Goal: Task Accomplishment & Management: Use online tool/utility

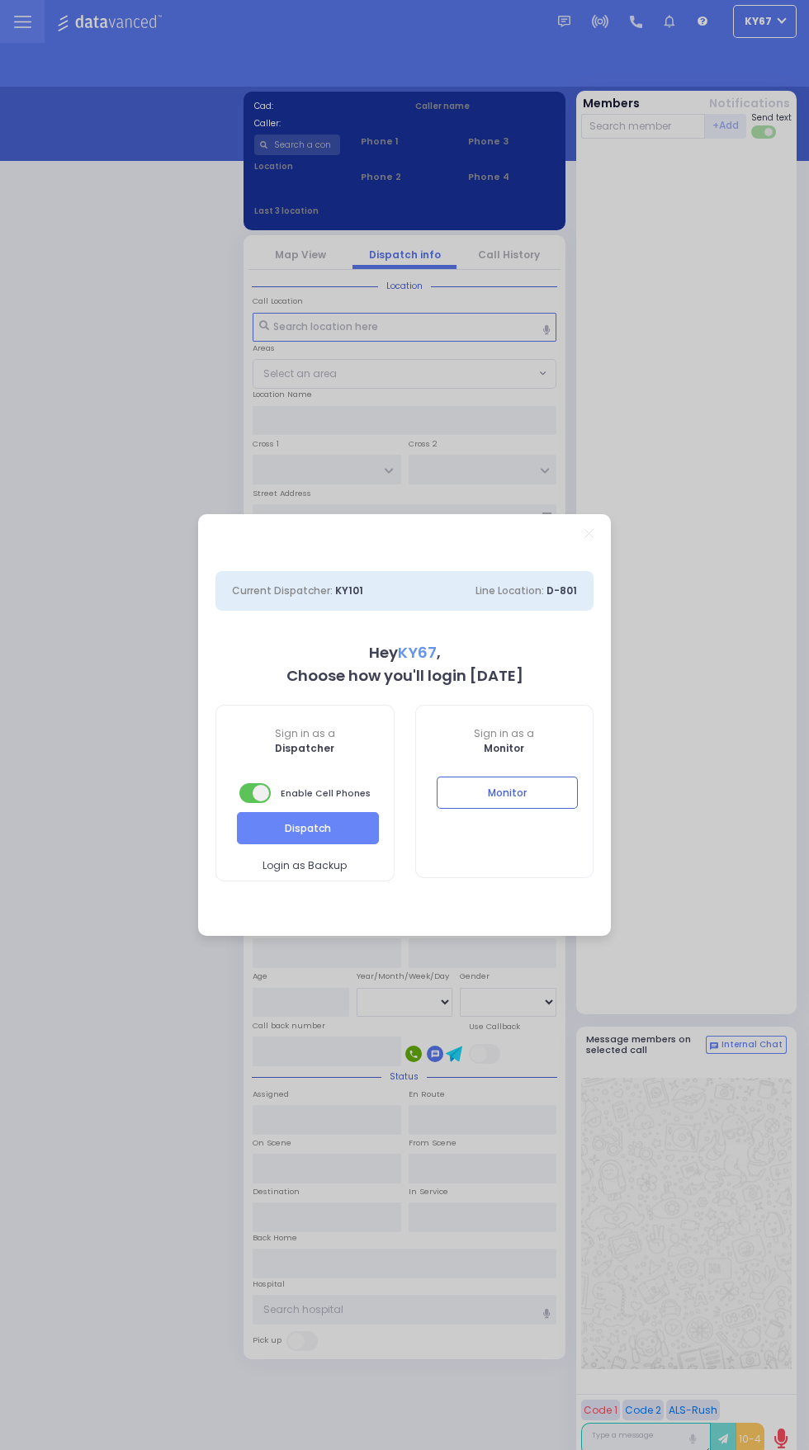
select select "9"
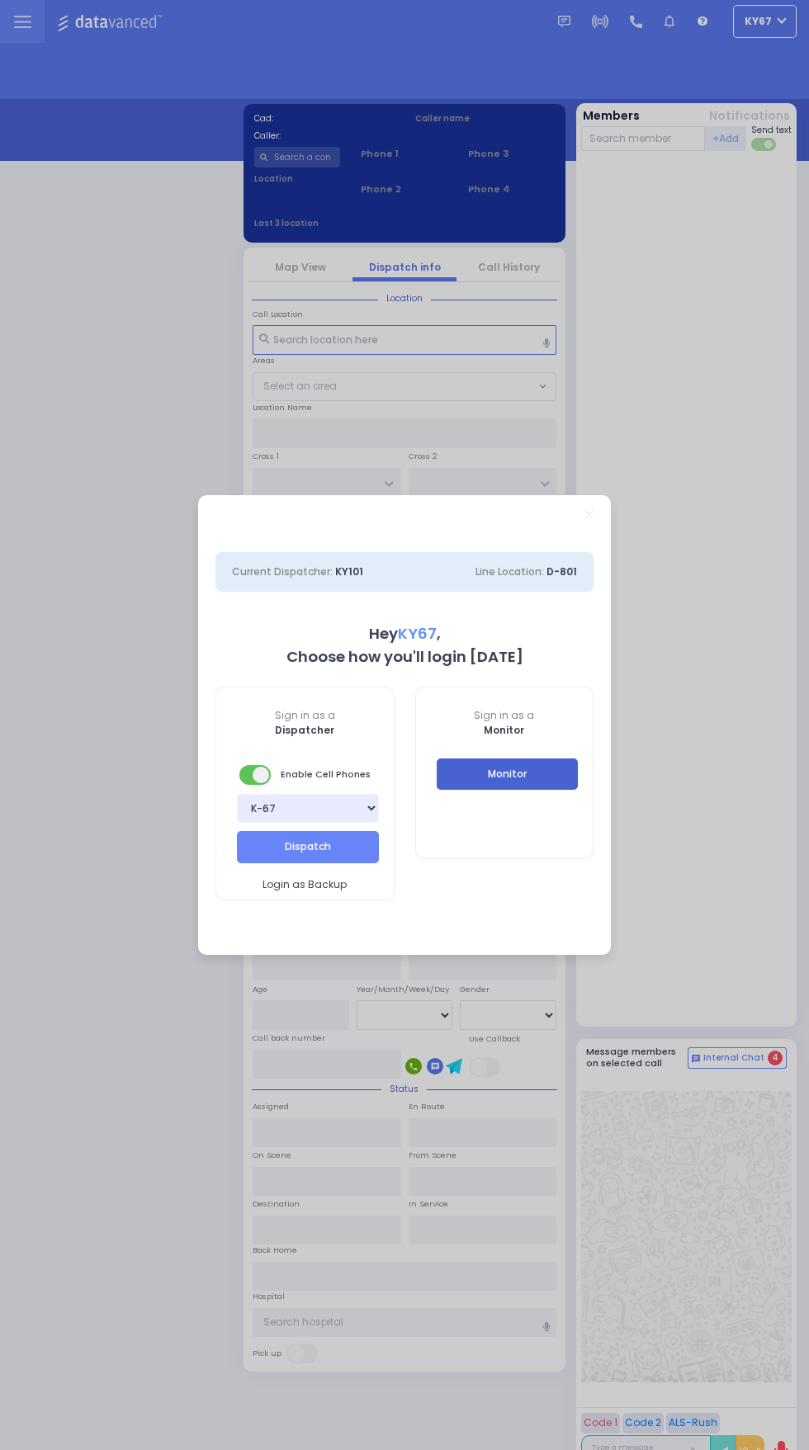
click at [526, 768] on button "Monitor" at bounding box center [507, 773] width 142 height 31
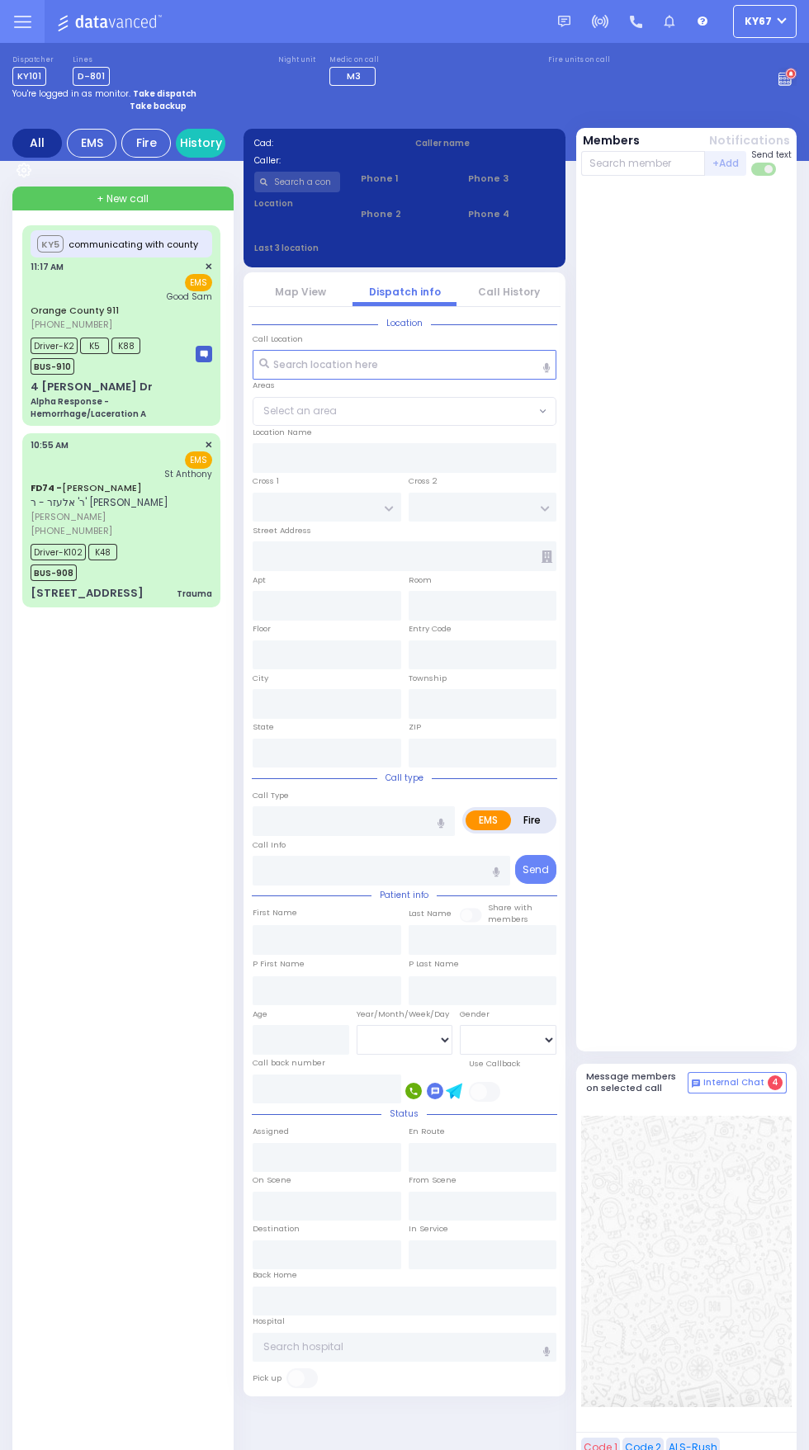
click at [784, 81] on icon at bounding box center [787, 77] width 18 height 18
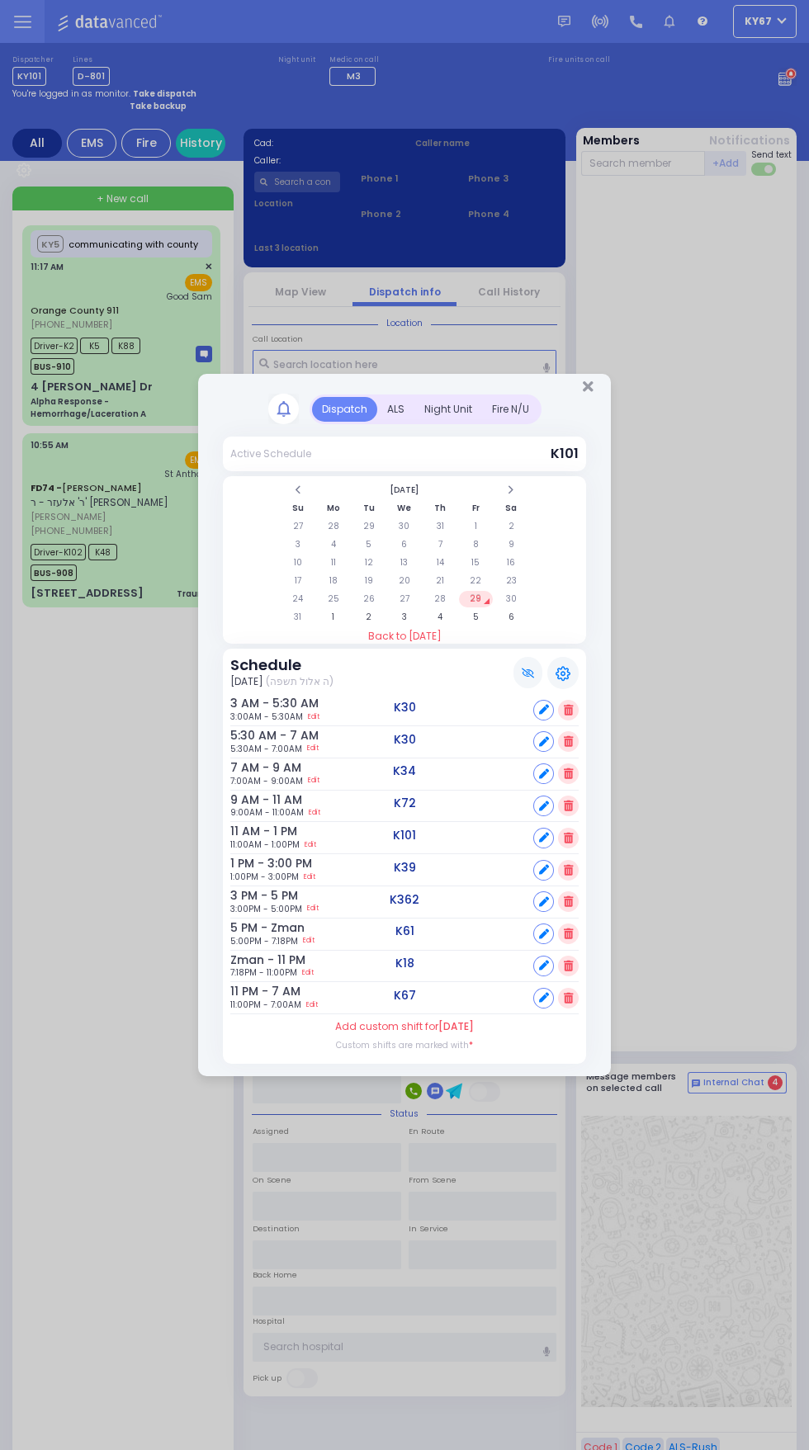
click at [507, 384] on div at bounding box center [404, 384] width 413 height 20
click at [532, 405] on div "Fire N/U" at bounding box center [510, 409] width 57 height 25
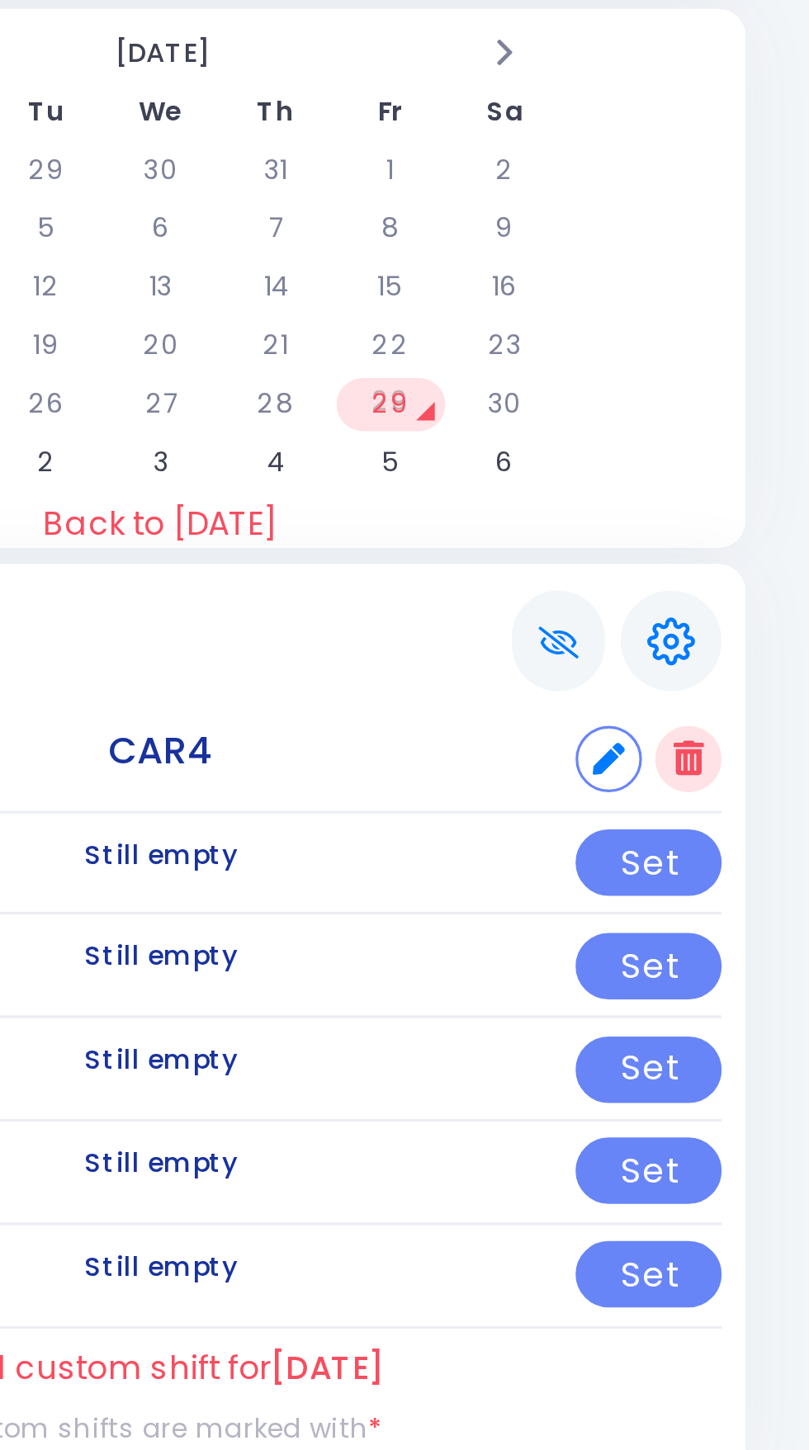
click at [542, 775] on icon at bounding box center [544, 774] width 10 height 10
select select
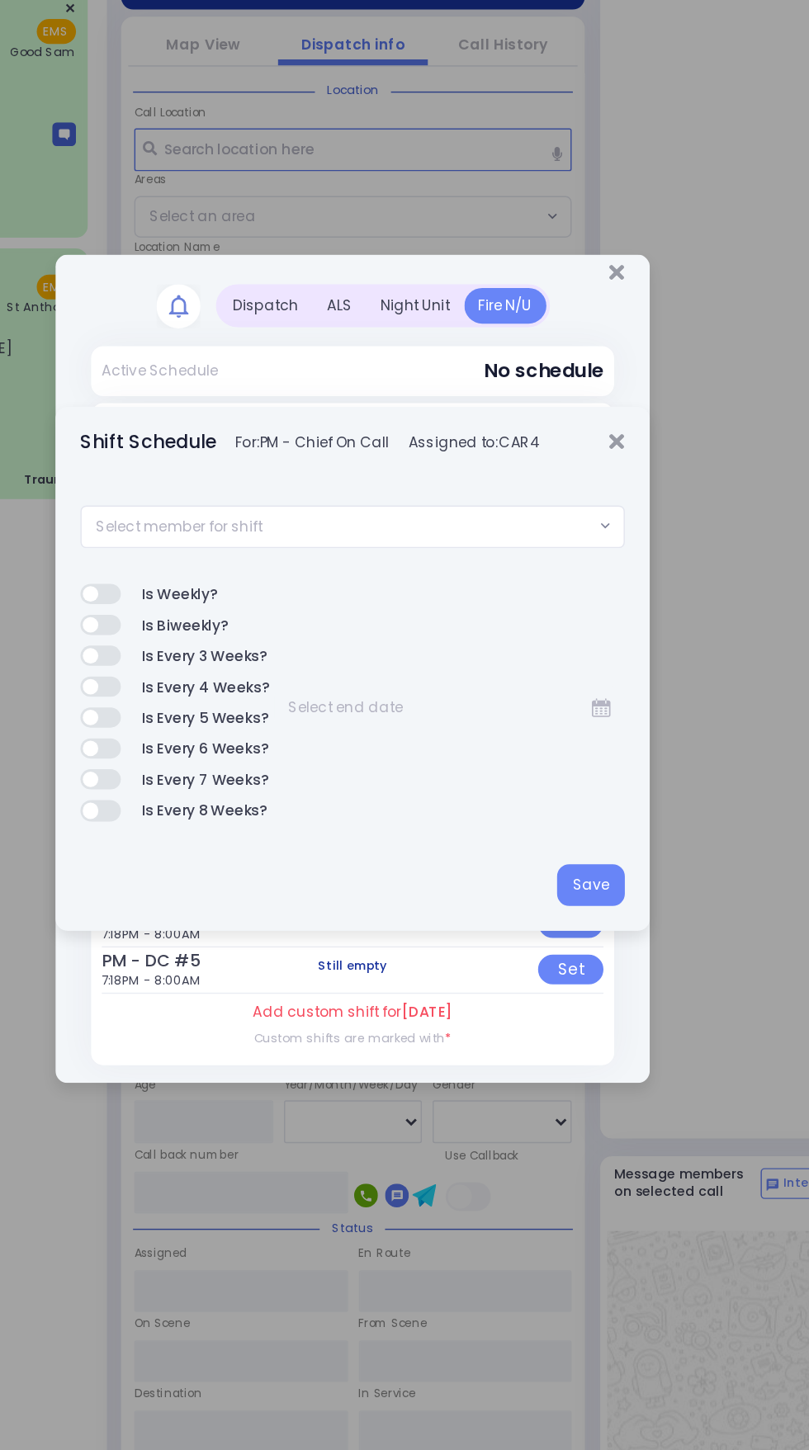
click at [346, 630] on span "Select member for shift" at bounding box center [394, 626] width 356 height 28
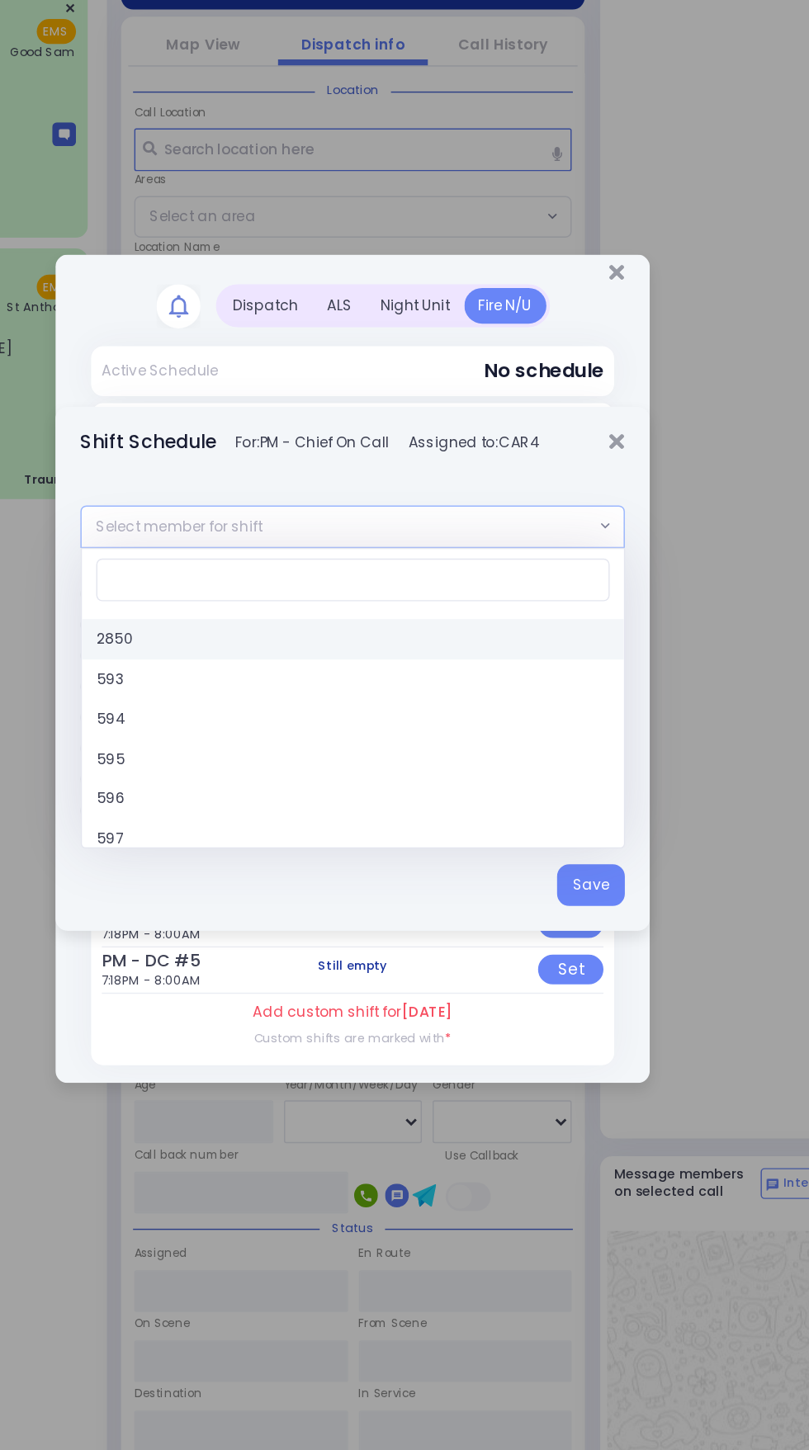
type input "3"
select select "4fe24bca-e57f-11e5-8724-3052cb650342"
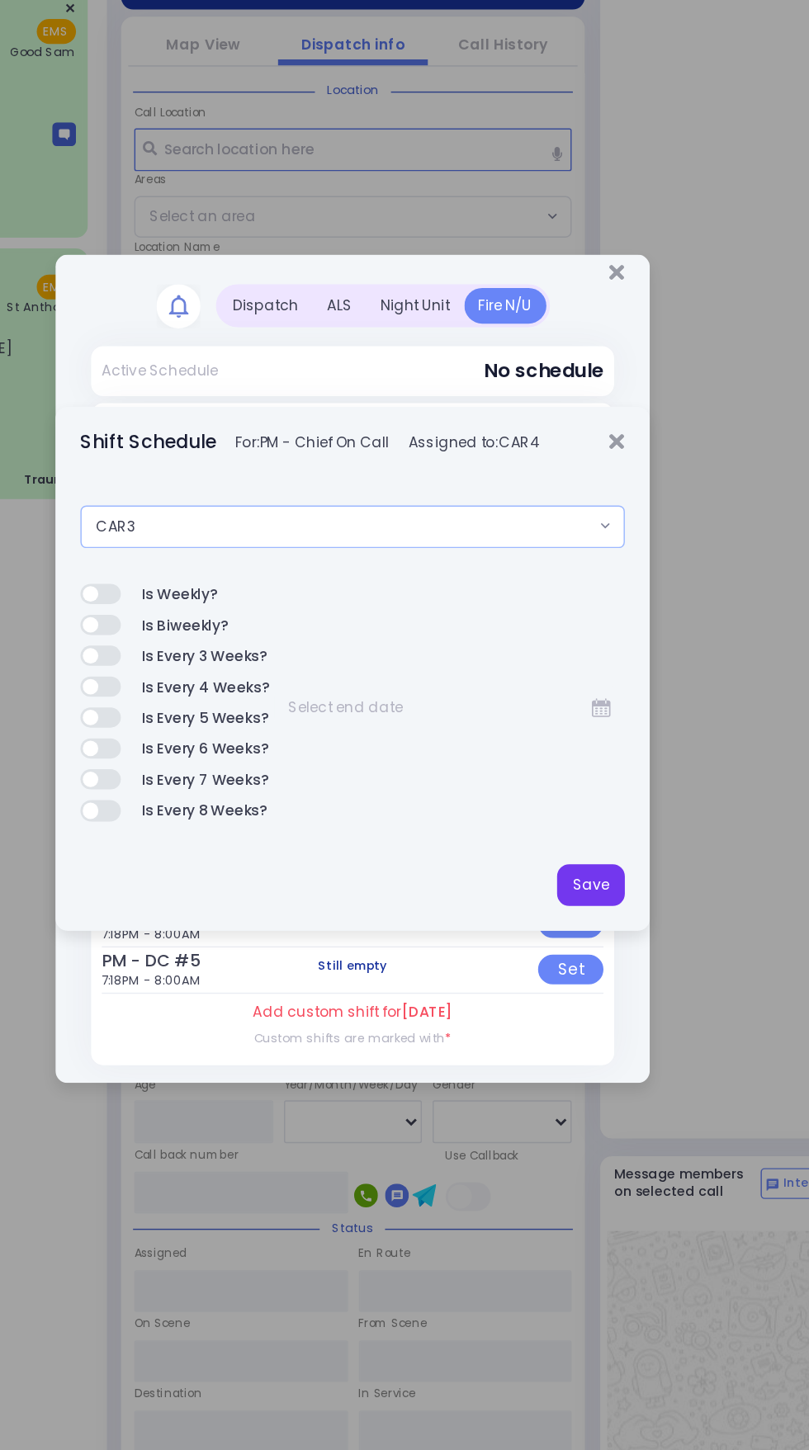
click at [576, 871] on button "Save" at bounding box center [569, 876] width 47 height 30
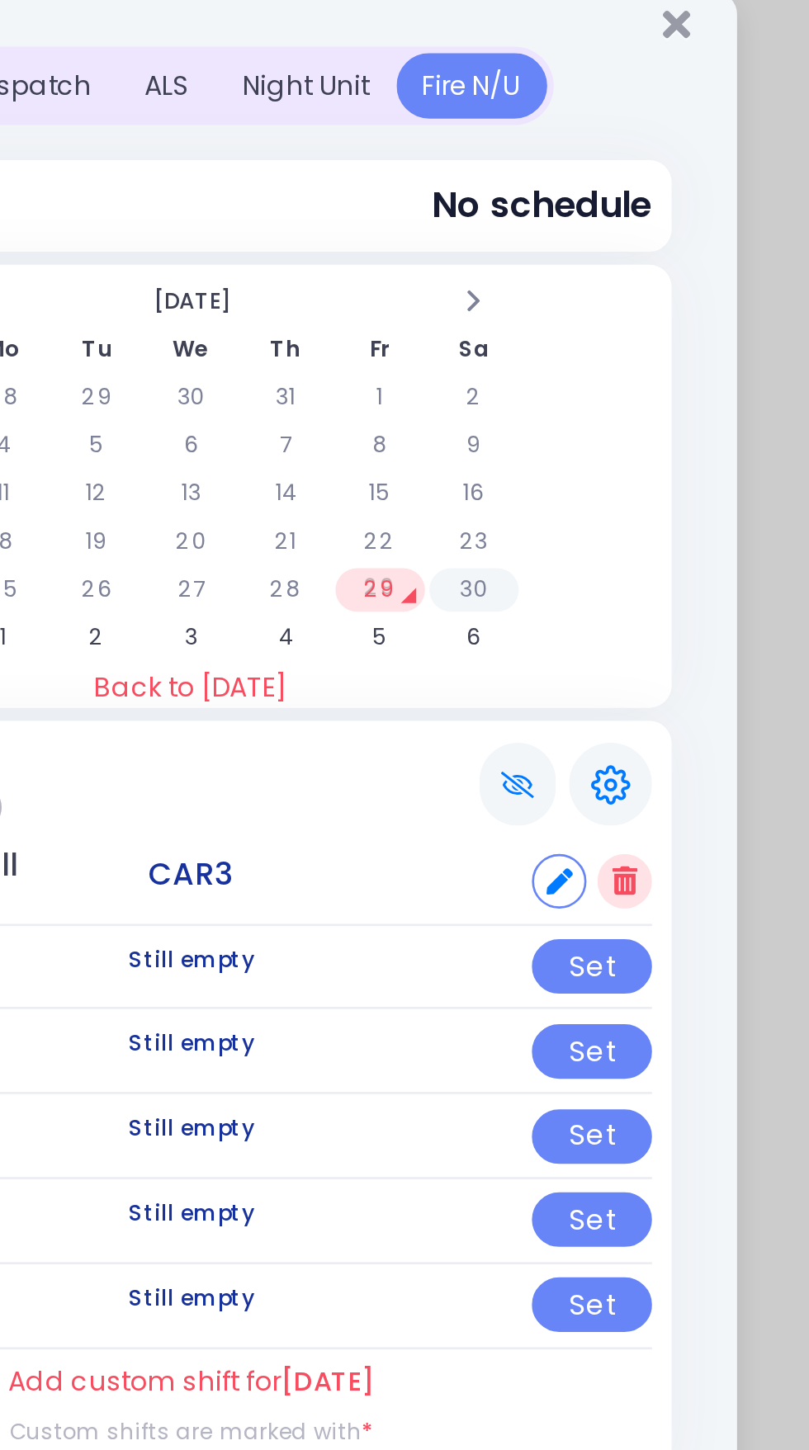
click at [512, 662] on td "30" at bounding box center [511, 663] width 34 height 17
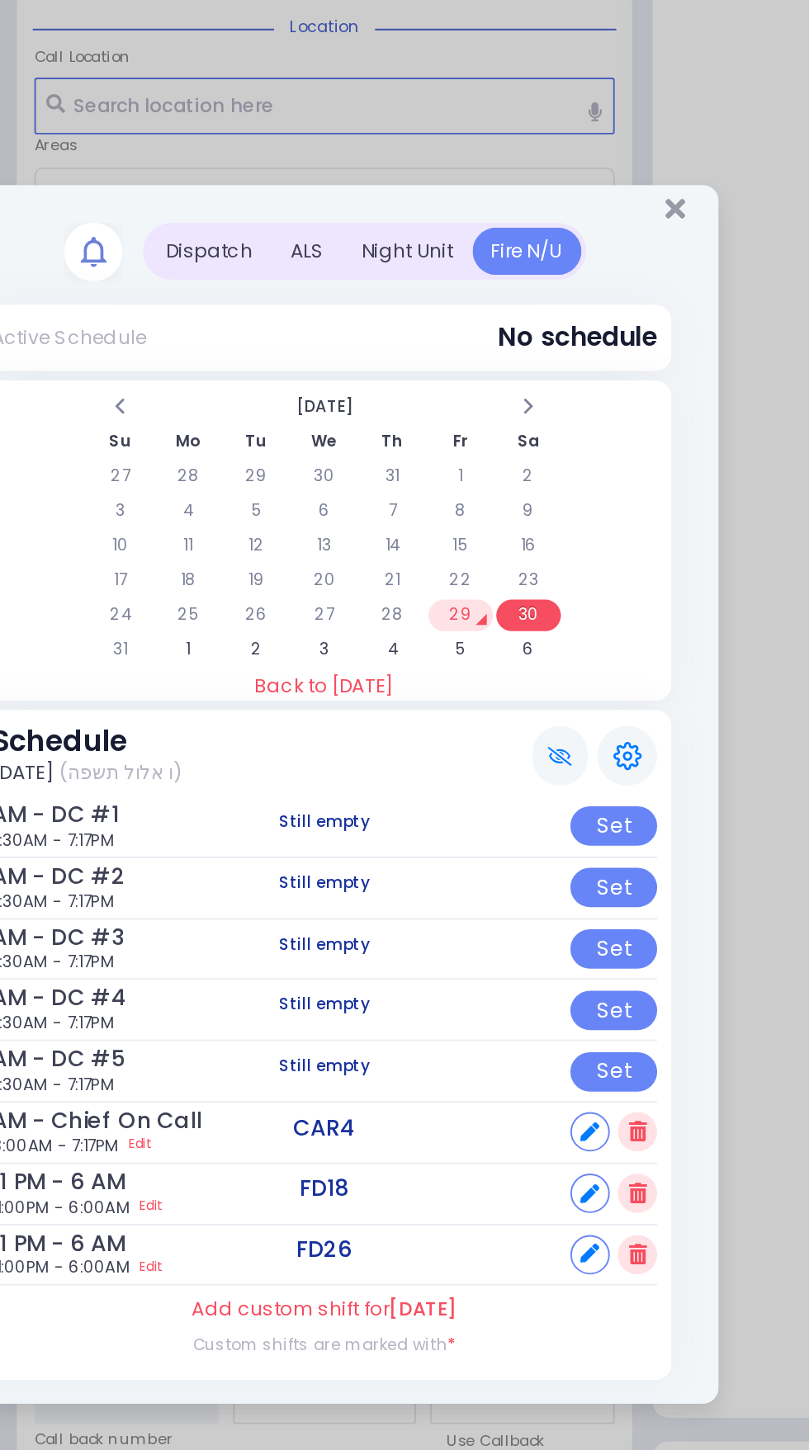
click at [543, 902] on icon at bounding box center [544, 902] width 10 height 10
select select
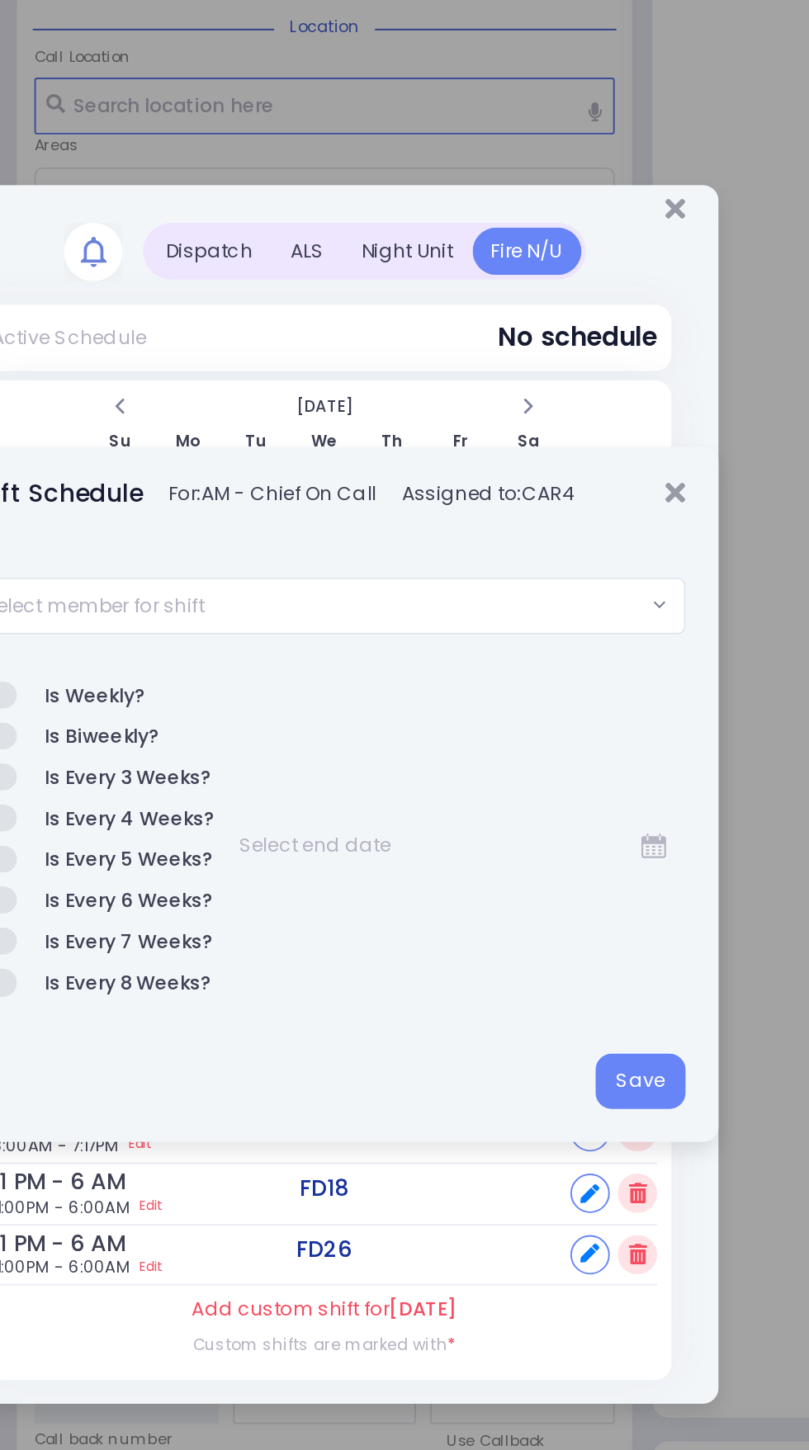
click at [428, 615] on span "Select member for shift" at bounding box center [394, 626] width 356 height 28
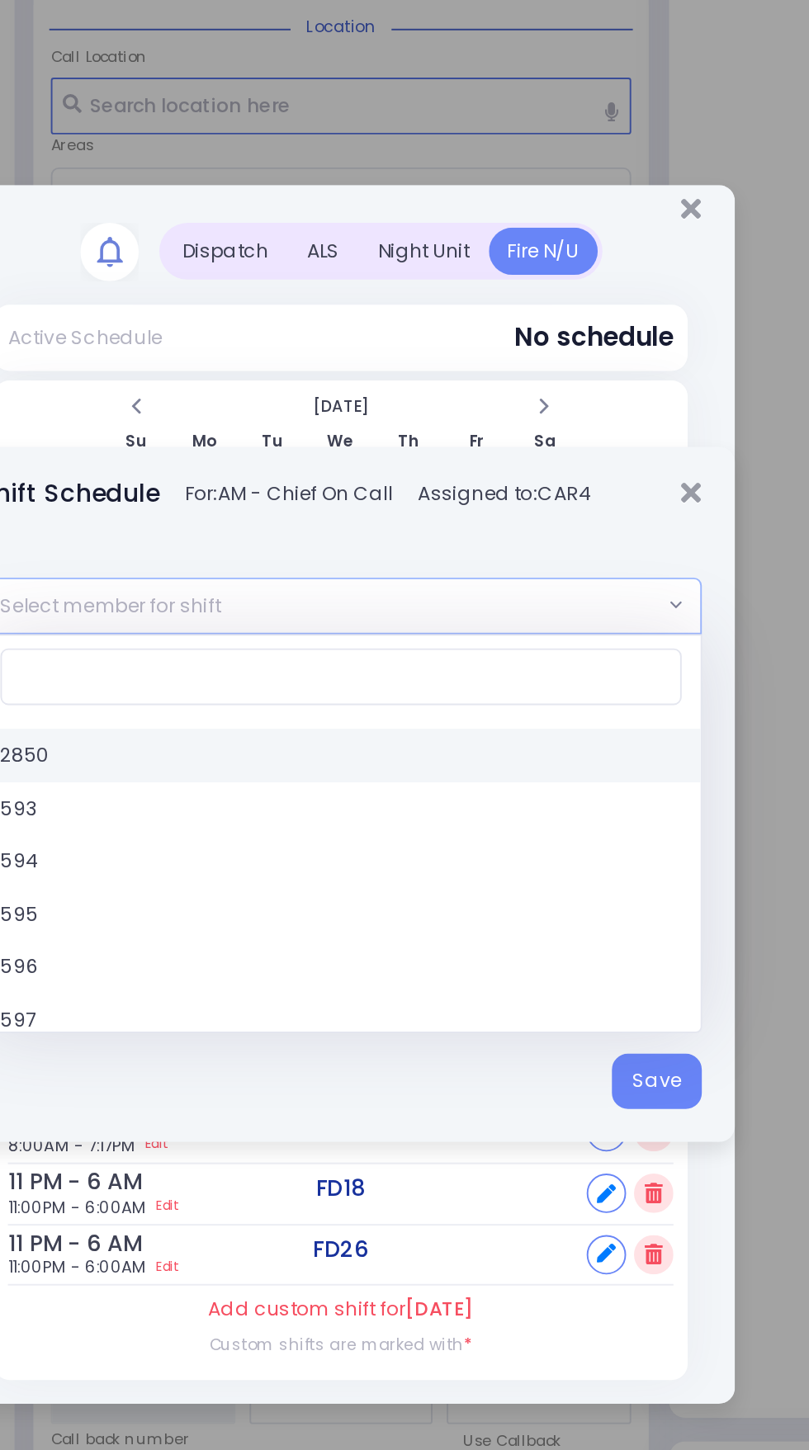
type input "c"
select select "4fe24bca-e57f-11e5-8724-3052cb650342"
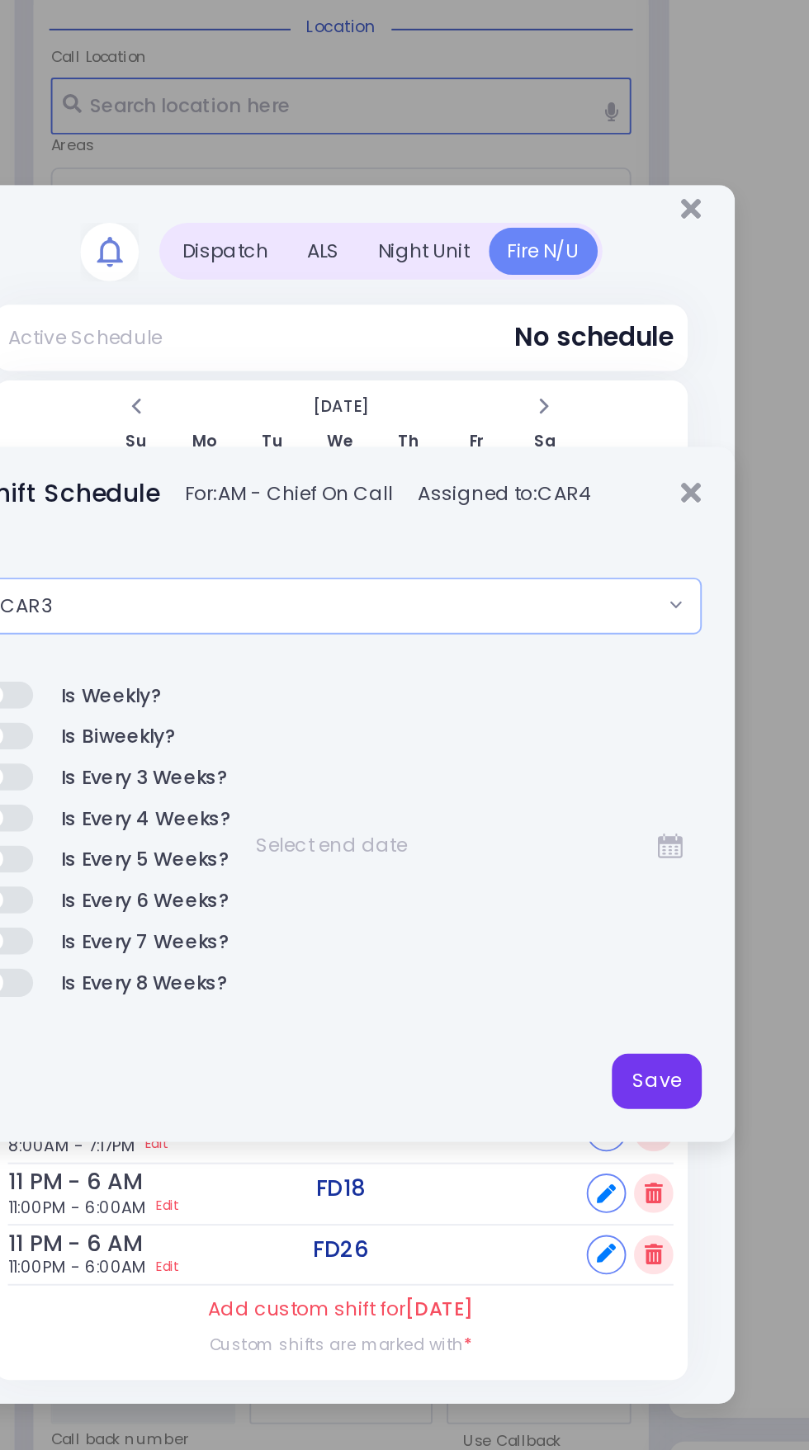
click at [562, 880] on button "Save" at bounding box center [569, 876] width 47 height 30
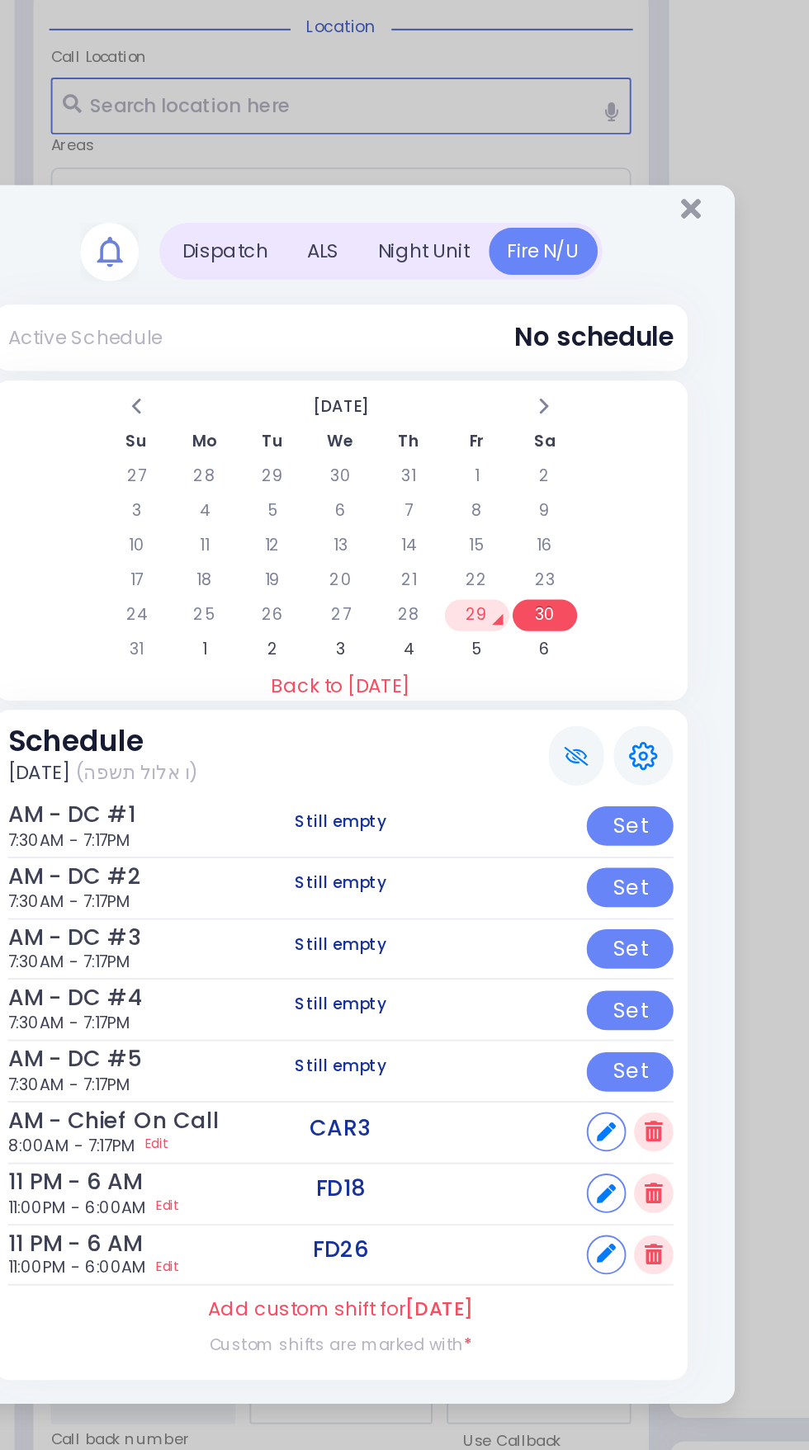
click at [473, 636] on td "29" at bounding box center [476, 631] width 34 height 17
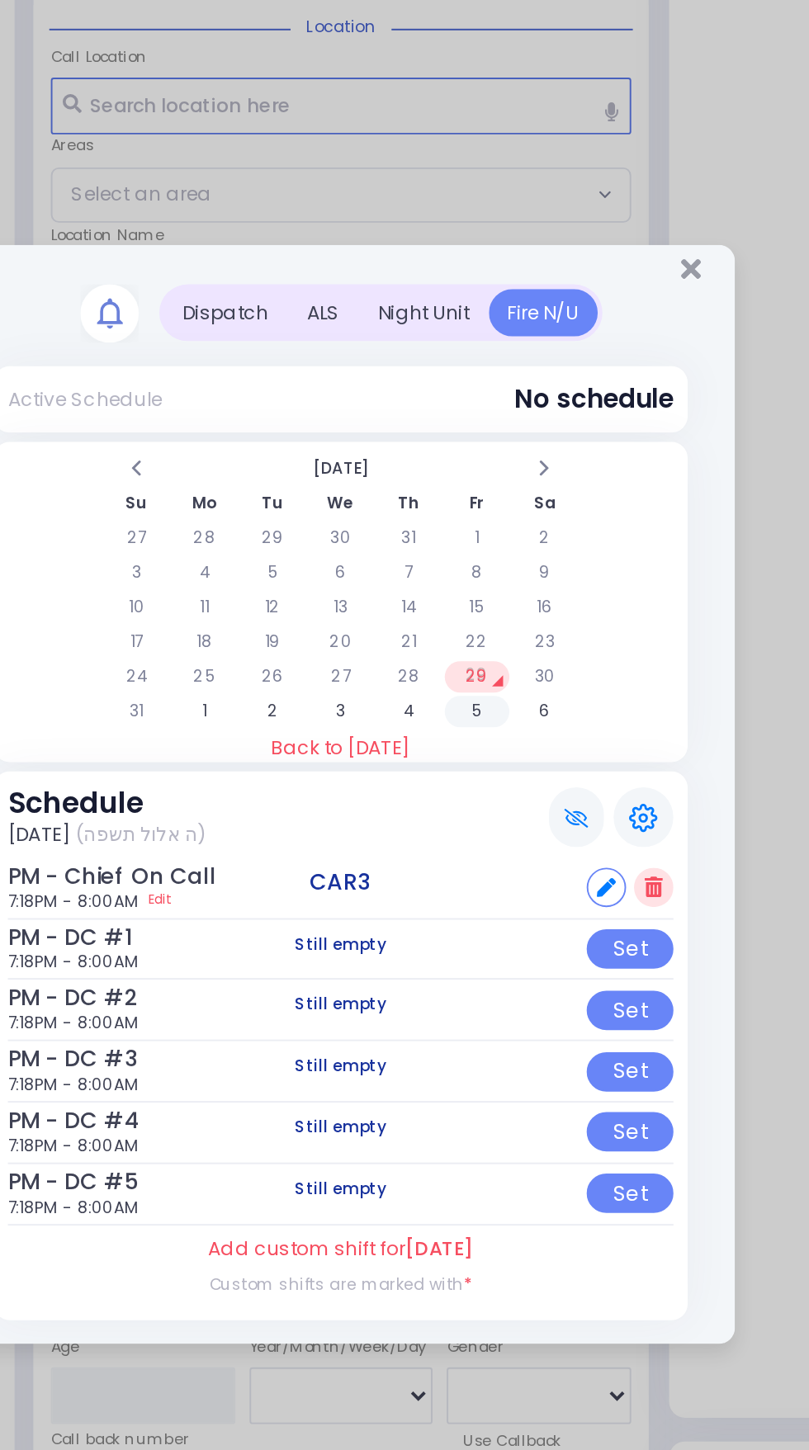
click at [475, 681] on td "5" at bounding box center [476, 681] width 34 height 17
click at [542, 776] on icon at bounding box center [544, 774] width 10 height 10
select select
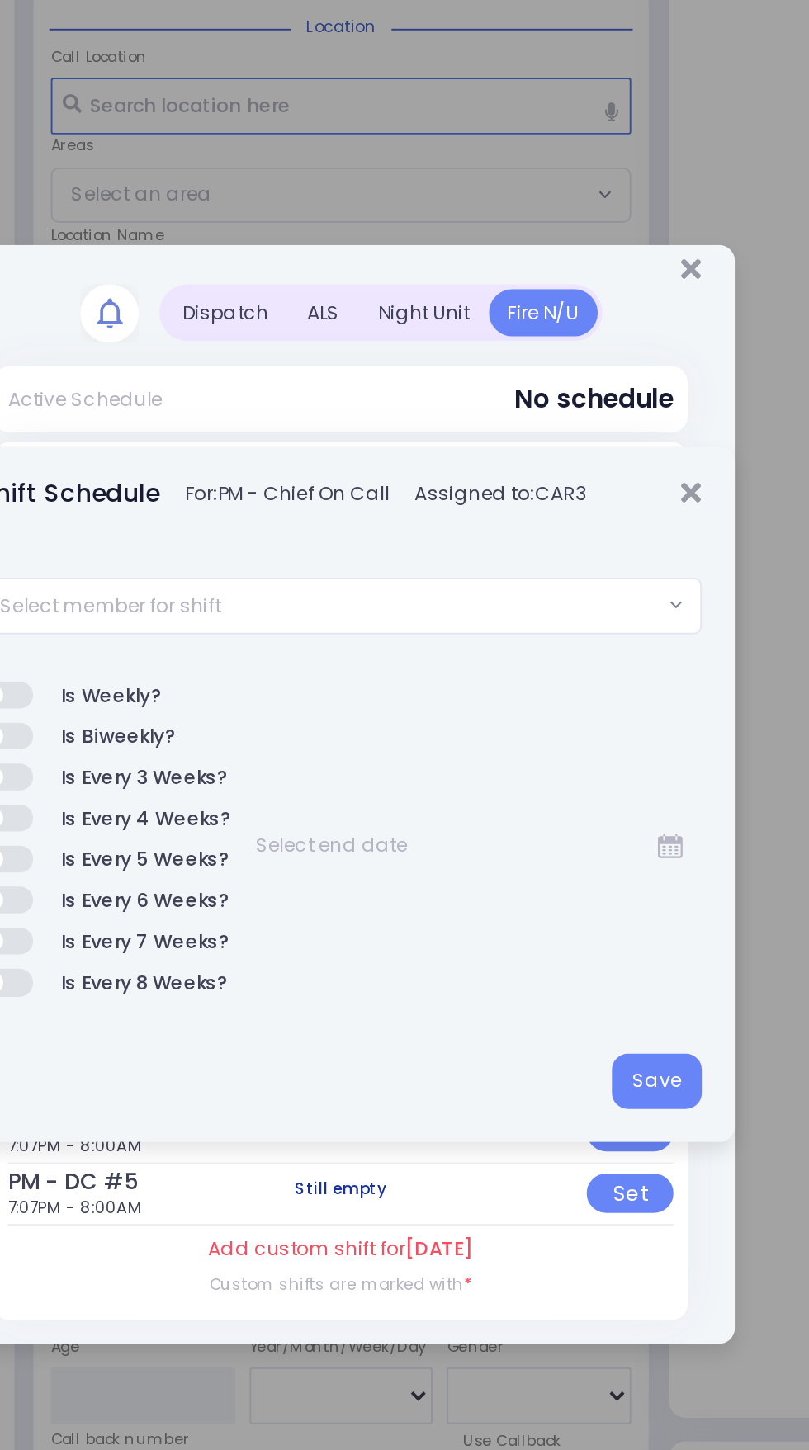
click at [467, 638] on span "Select member for shift" at bounding box center [394, 626] width 356 height 28
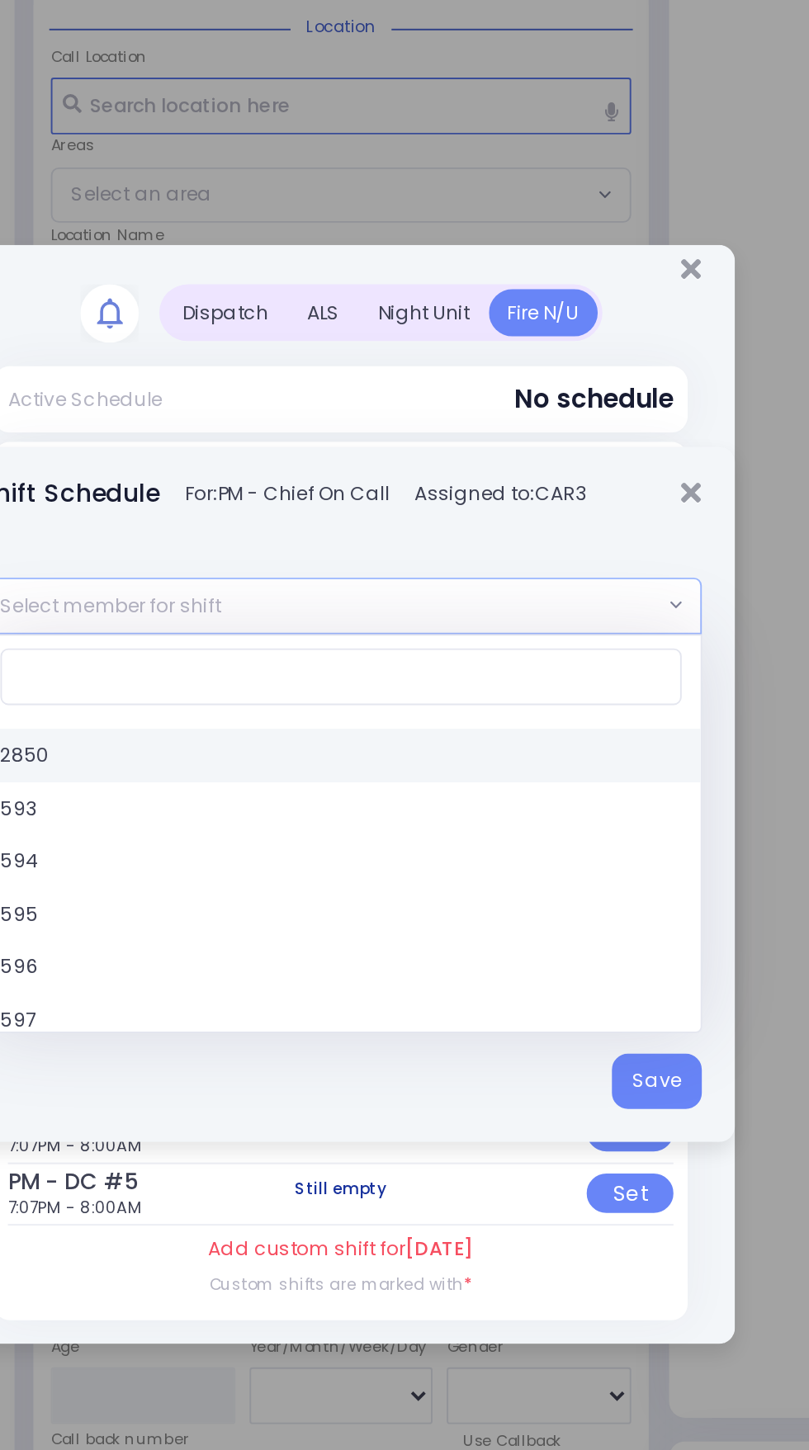
type input "4"
select select "4fe23545-e57f-11e5-8724-3052cb650342"
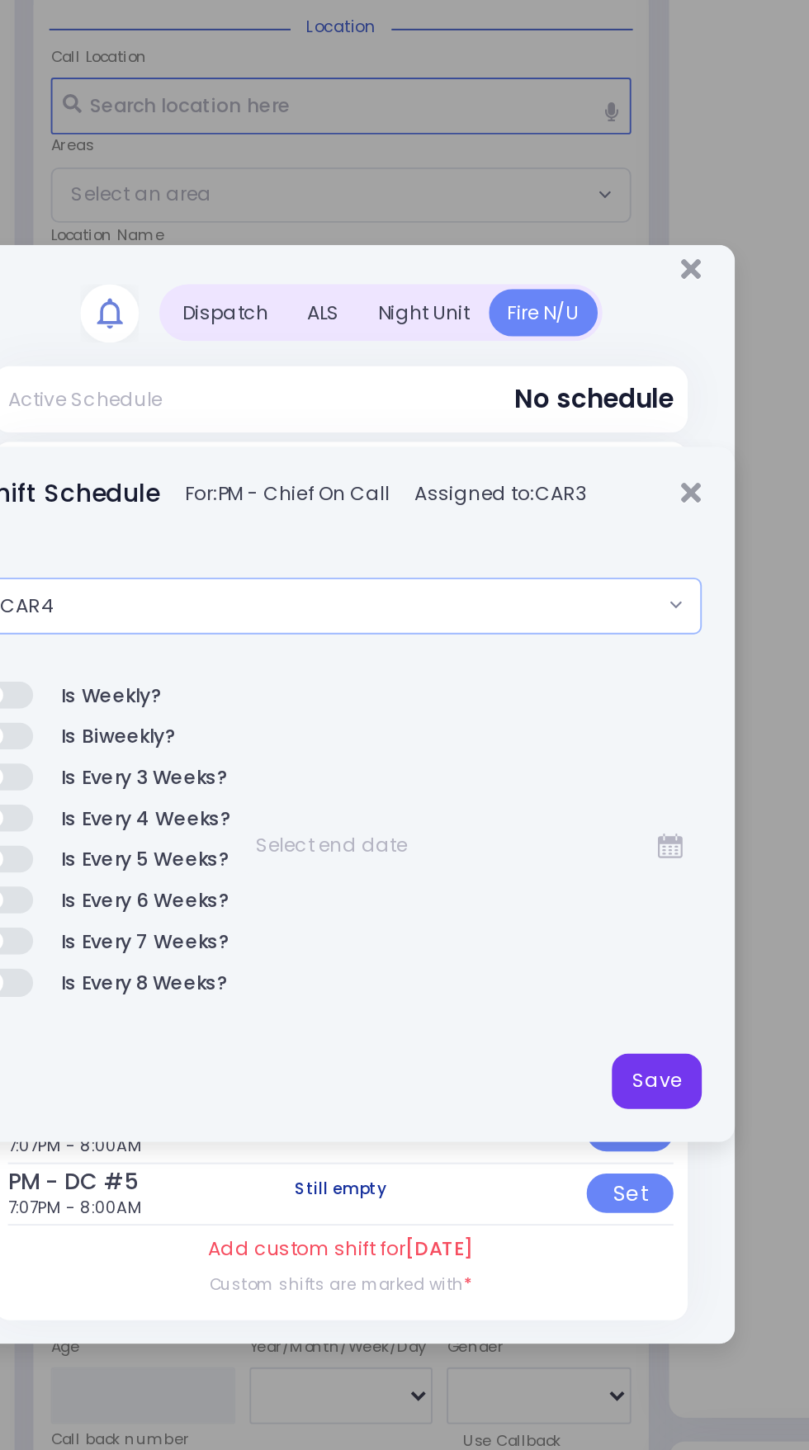
click at [572, 872] on button "Save" at bounding box center [569, 876] width 47 height 30
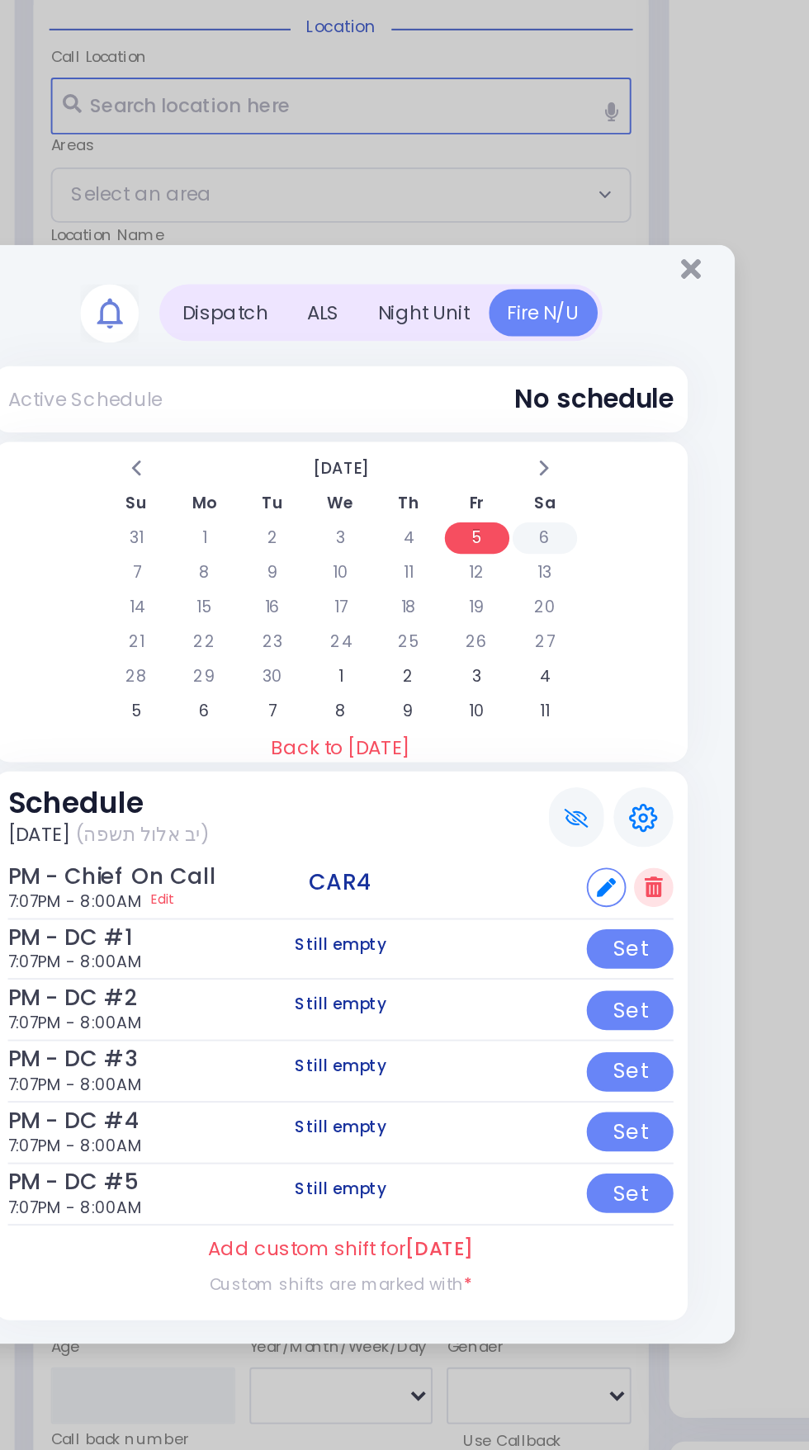
click at [512, 594] on td "6" at bounding box center [511, 590] width 34 height 17
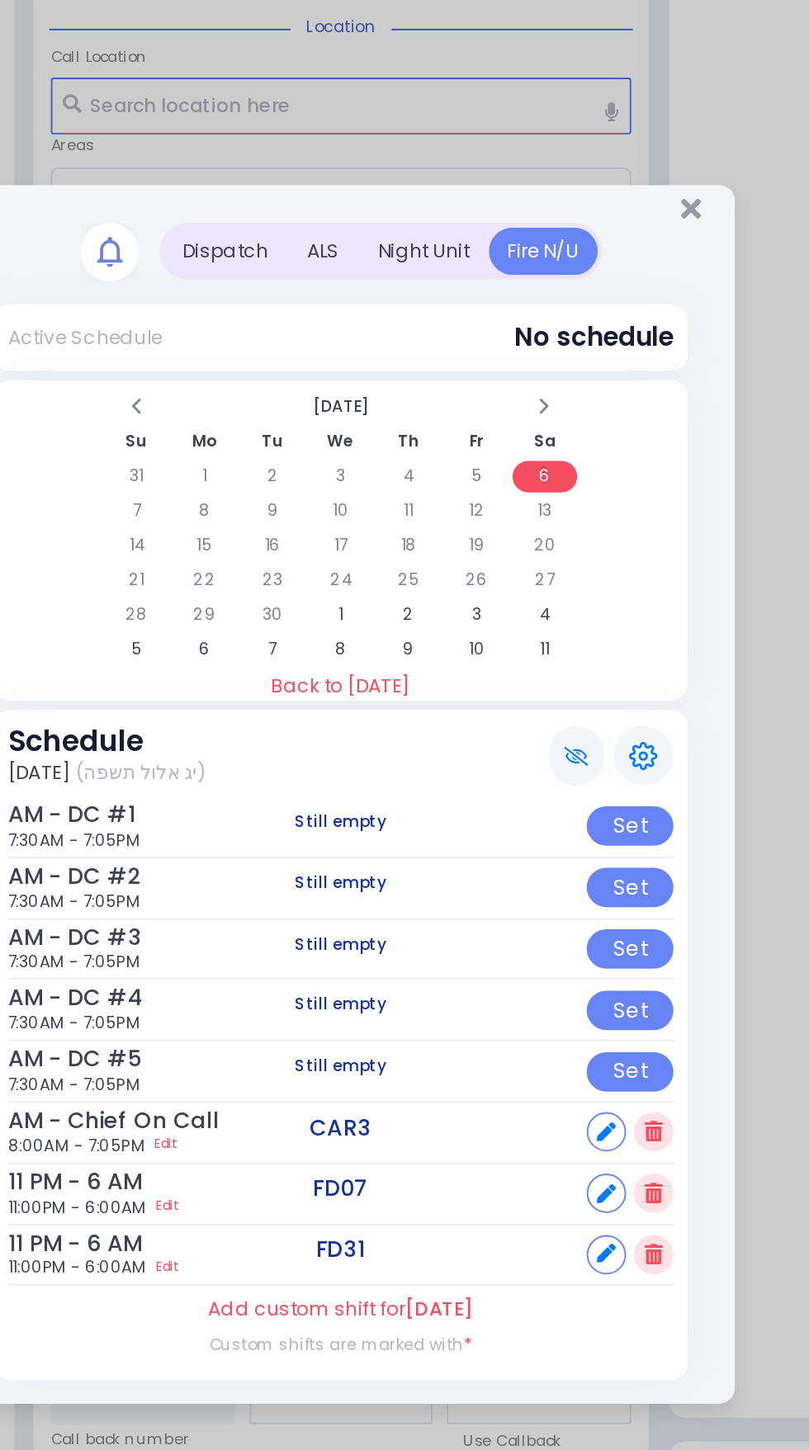
click at [546, 901] on icon at bounding box center [544, 902] width 10 height 10
select select
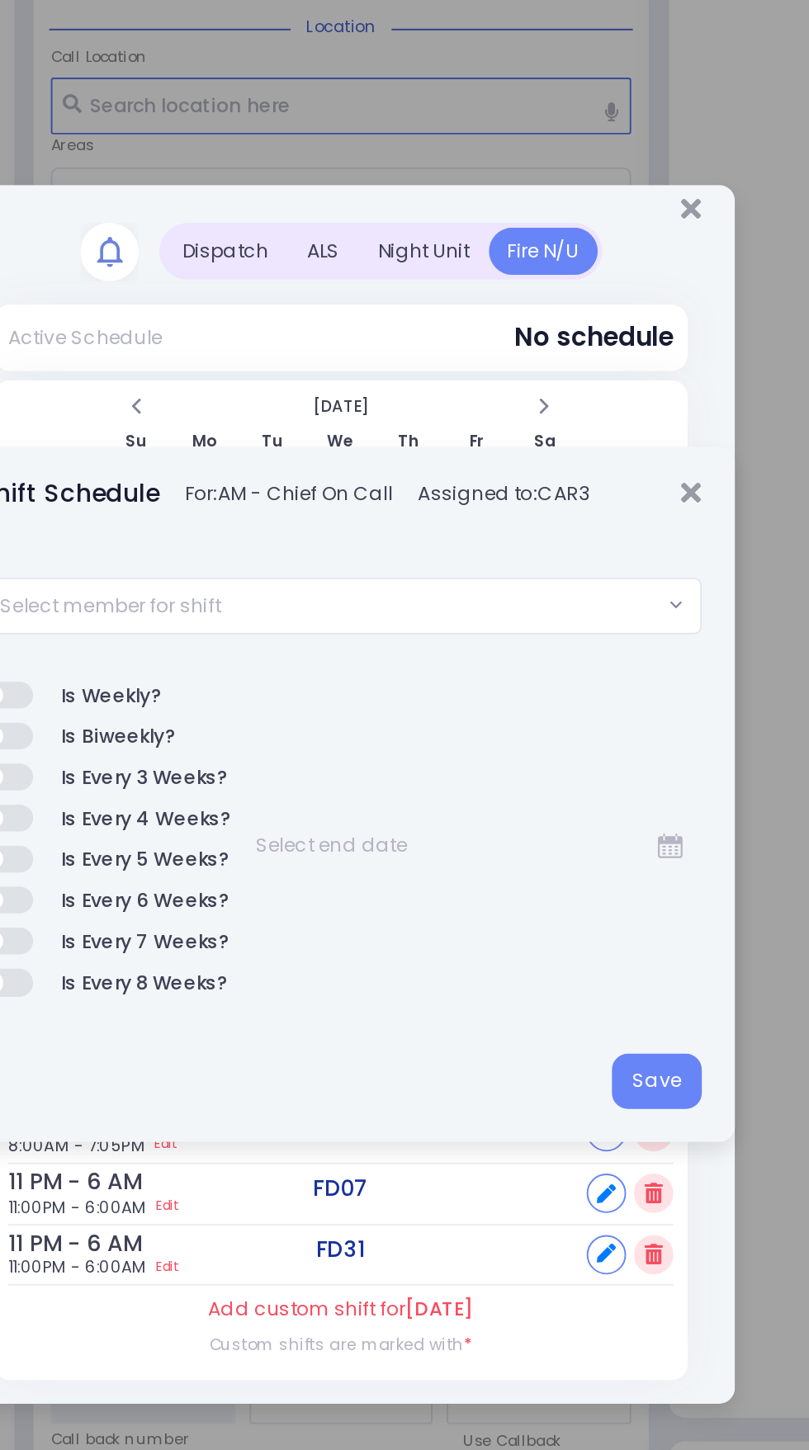
click at [441, 625] on span "Select member for shift" at bounding box center [394, 626] width 356 height 28
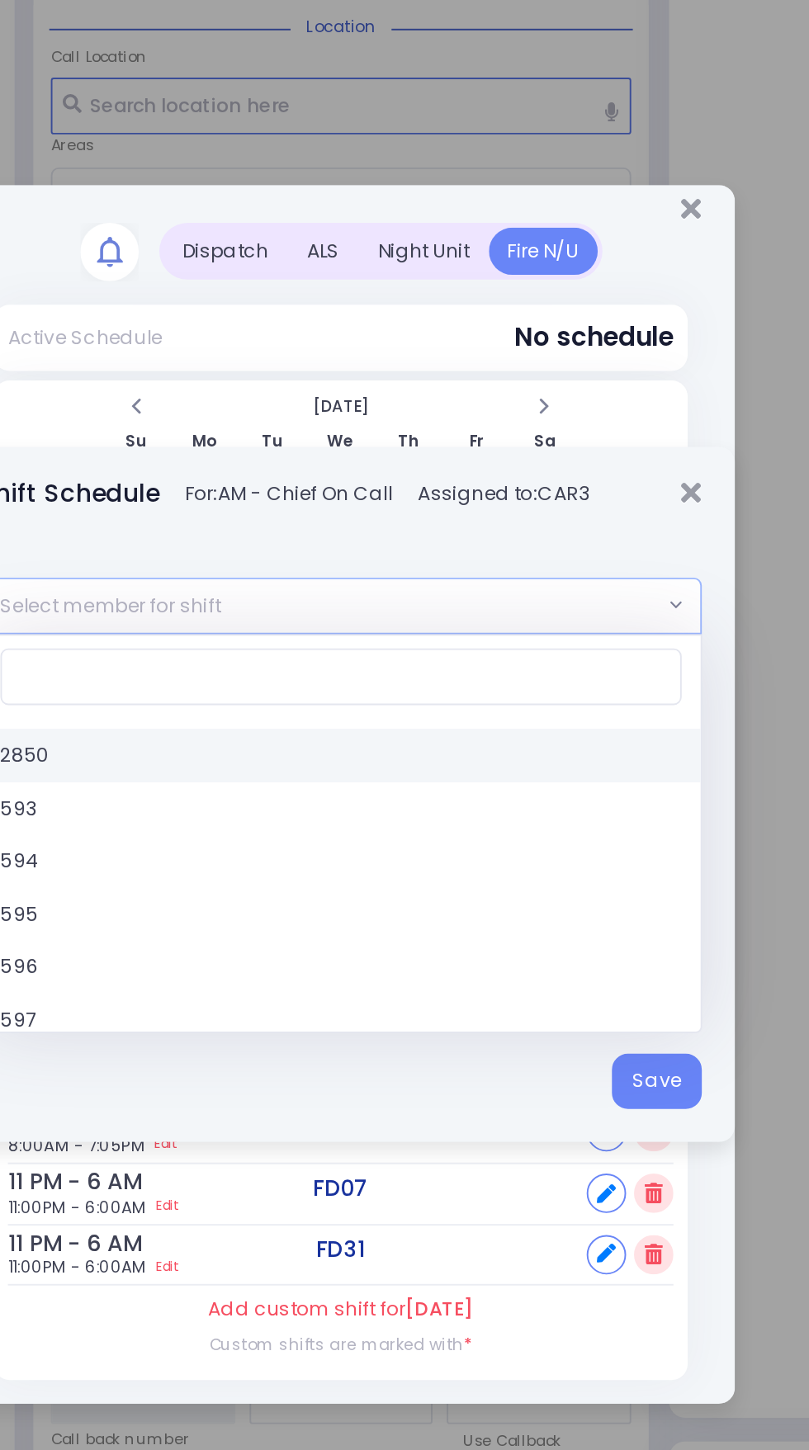
type input "4"
select select "4fe23545-e57f-11e5-8724-3052cb650342"
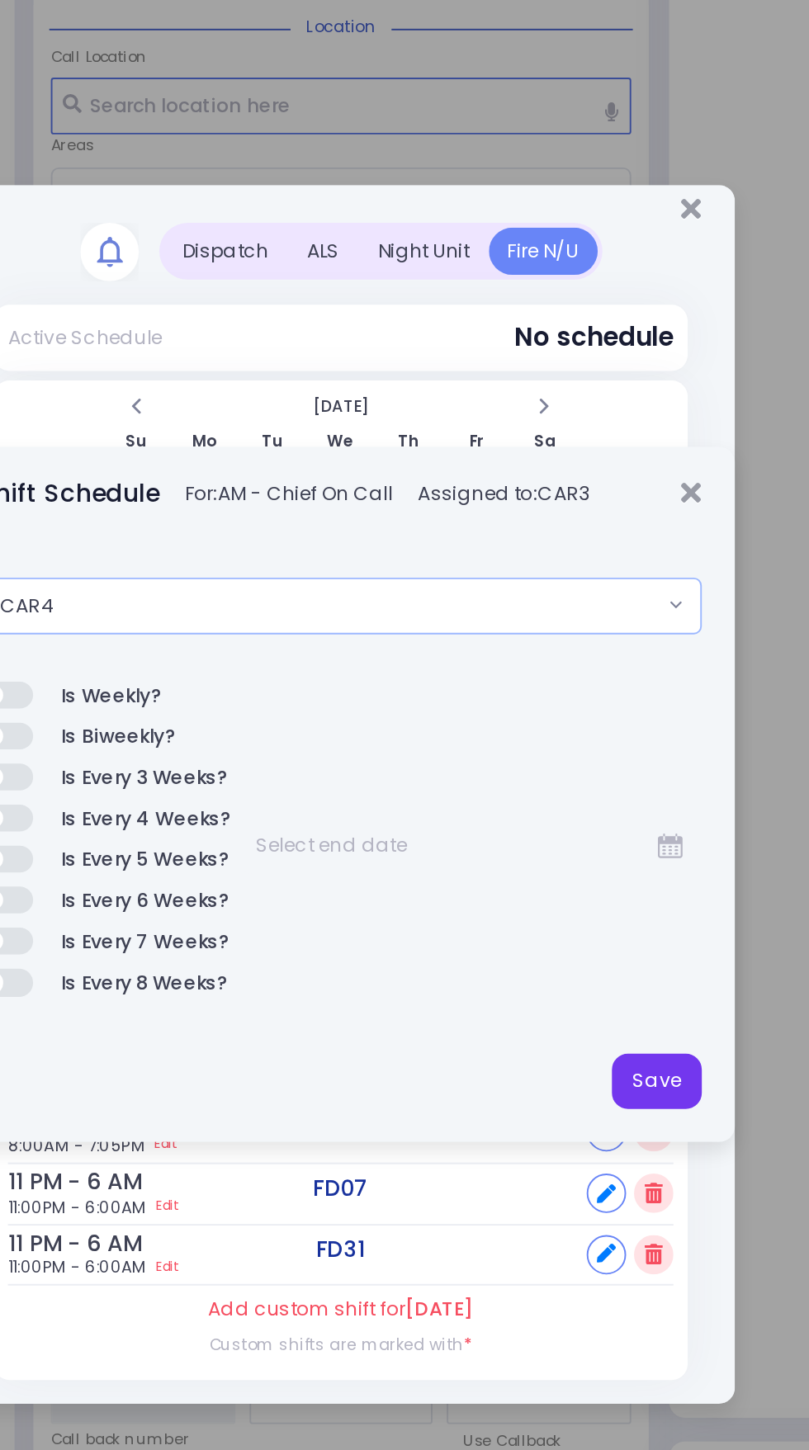
click at [568, 877] on button "Save" at bounding box center [569, 876] width 47 height 30
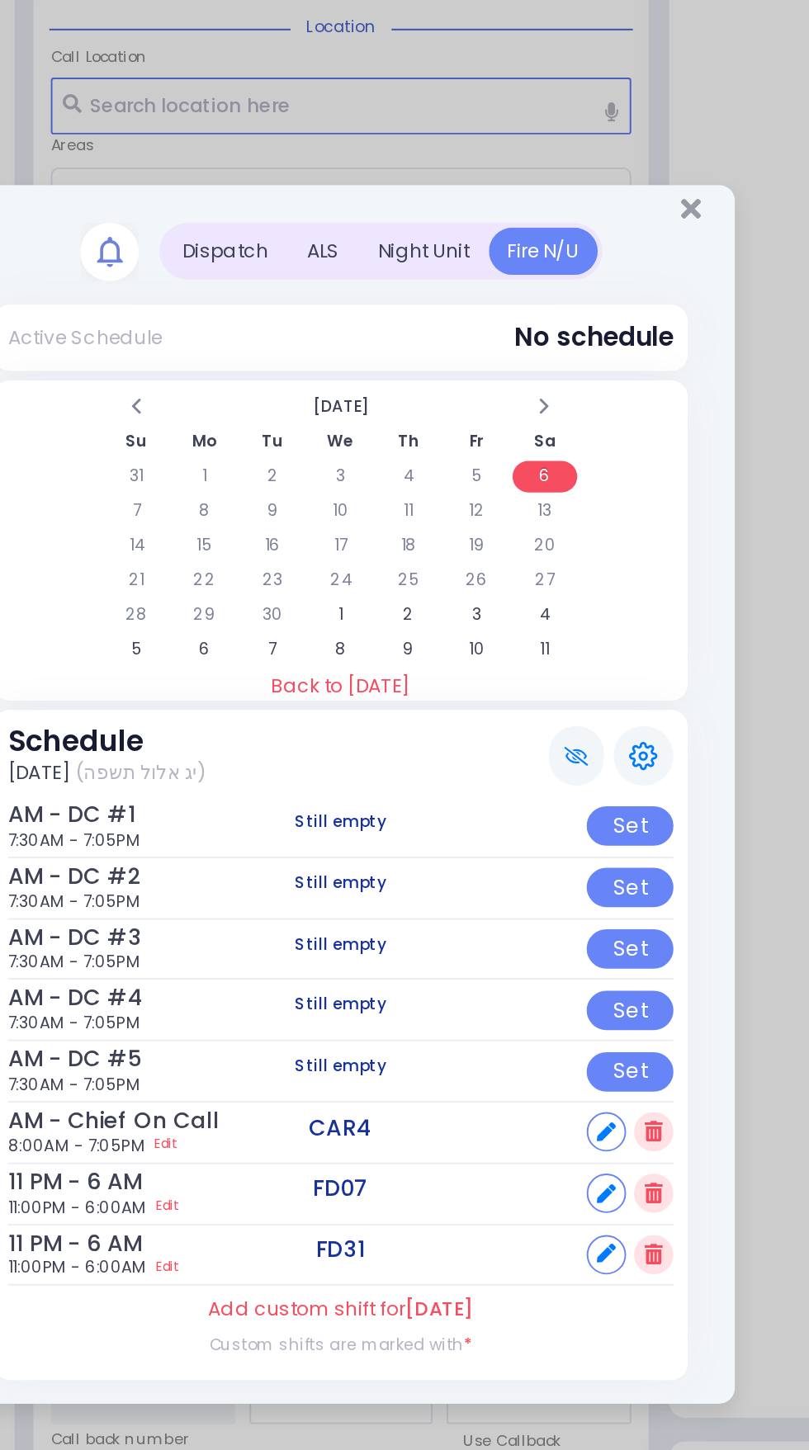
click at [600, 431] on div "Dispatch ALS 1" at bounding box center [404, 735] width 413 height 619
click at [587, 421] on icon "Close" at bounding box center [587, 418] width 11 height 15
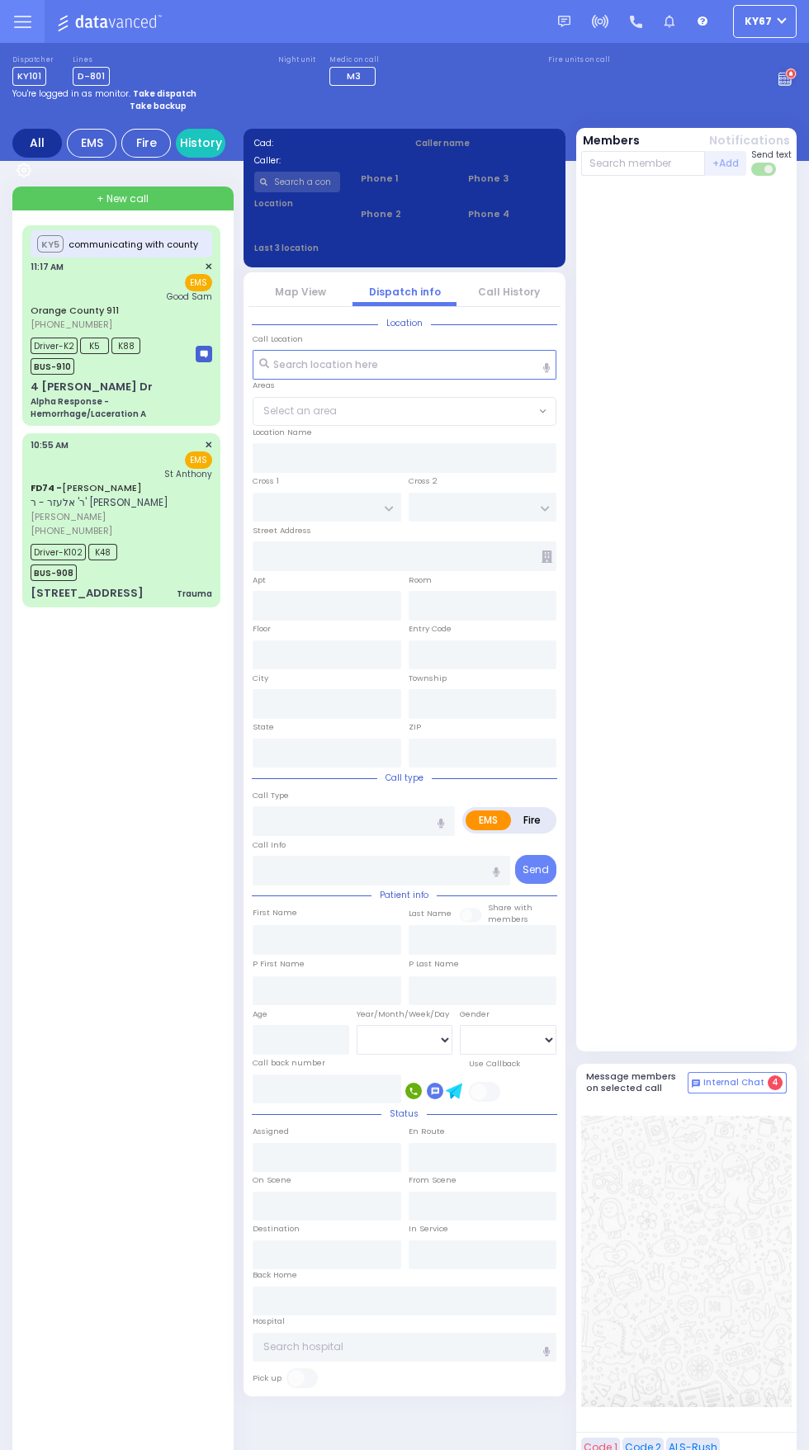
click at [793, 78] on circle at bounding box center [790, 73] width 9 height 9
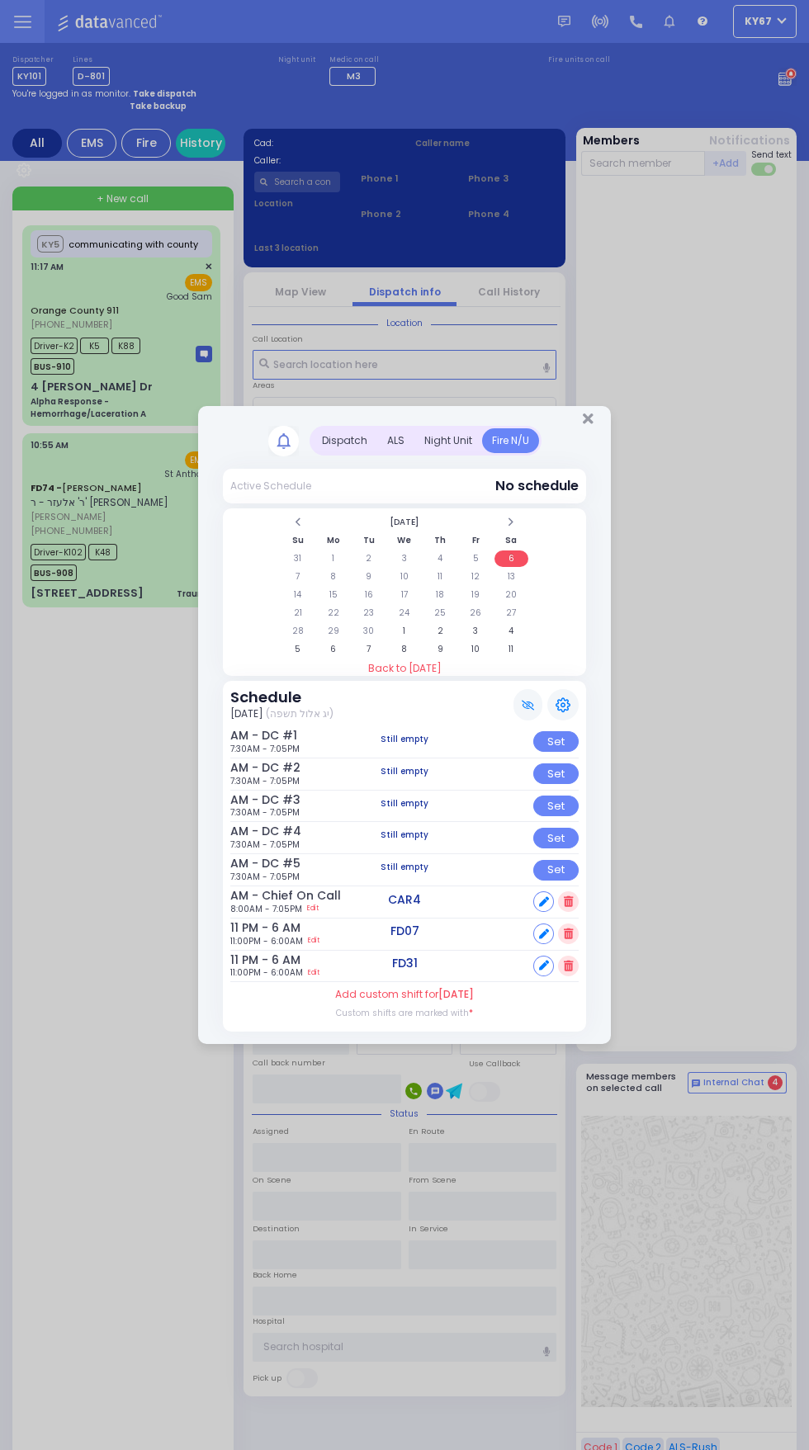
click at [474, 544] on th "Fr" at bounding box center [476, 540] width 34 height 17
click at [475, 559] on td "5" at bounding box center [476, 558] width 34 height 17
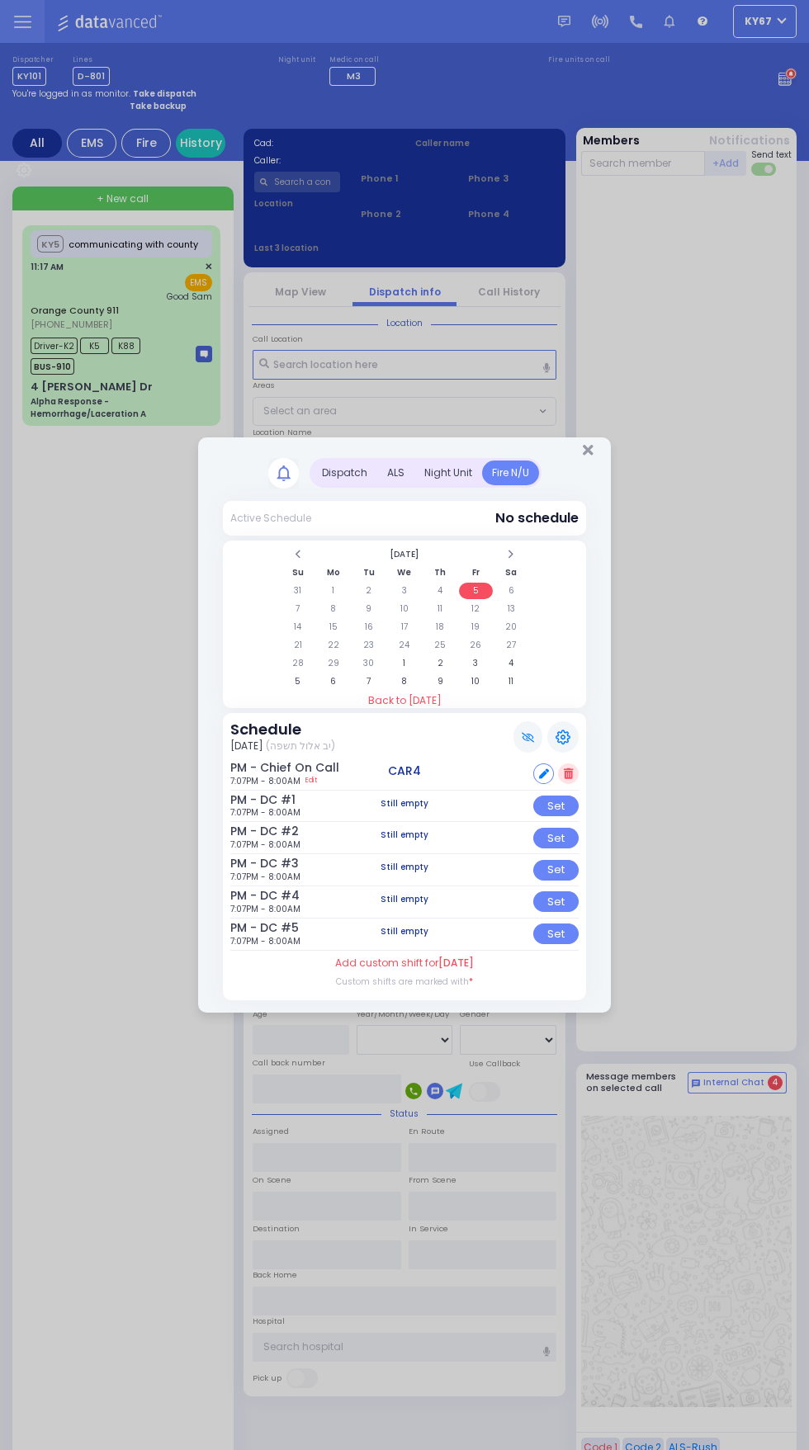
click at [577, 473] on div "Dispatch ALS Night Unit" at bounding box center [404, 473] width 363 height 31
click at [587, 450] on icon "Close" at bounding box center [587, 449] width 11 height 15
